Goal: Information Seeking & Learning: Learn about a topic

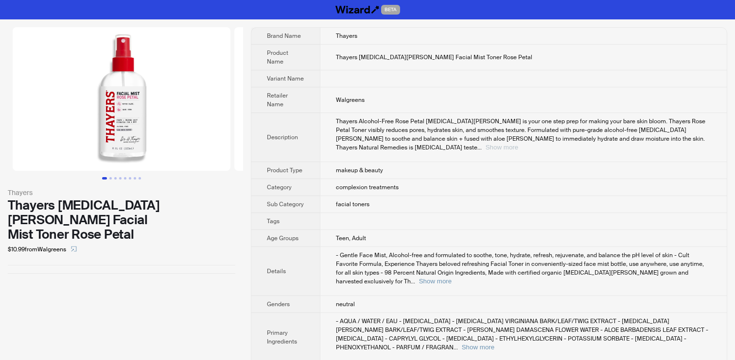
click at [518, 144] on button "Show more" at bounding box center [501, 147] width 33 height 7
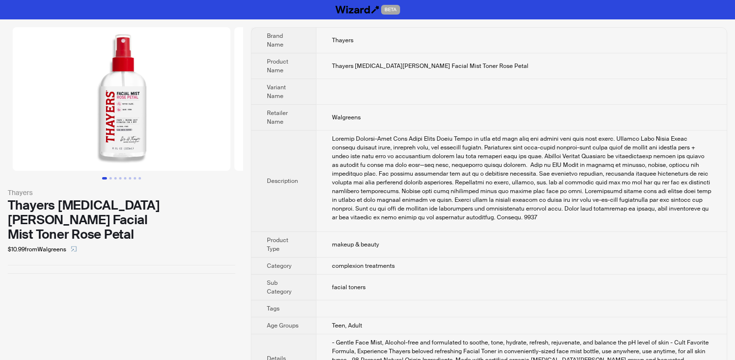
scroll to position [154, 0]
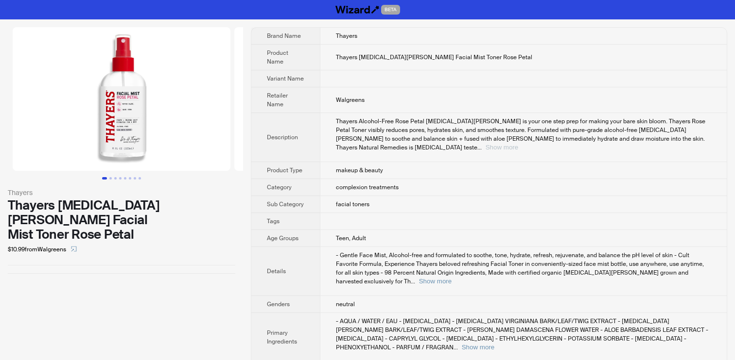
click at [518, 144] on button "Show more" at bounding box center [501, 147] width 33 height 7
